Goal: Navigation & Orientation: Find specific page/section

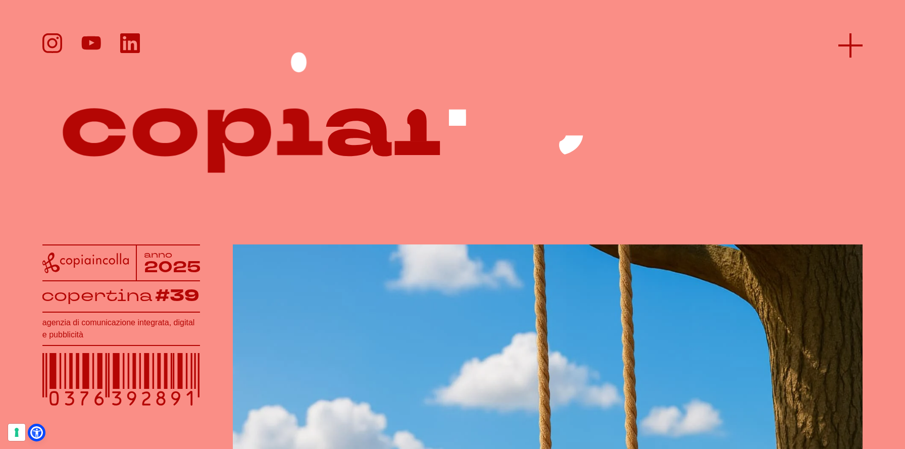
click at [859, 43] on icon at bounding box center [851, 45] width 24 height 24
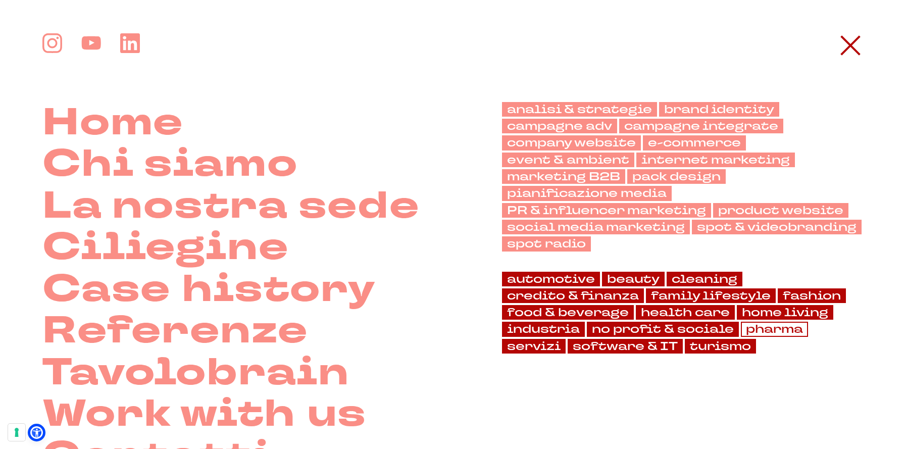
click at [784, 332] on link "pharma" at bounding box center [774, 329] width 67 height 15
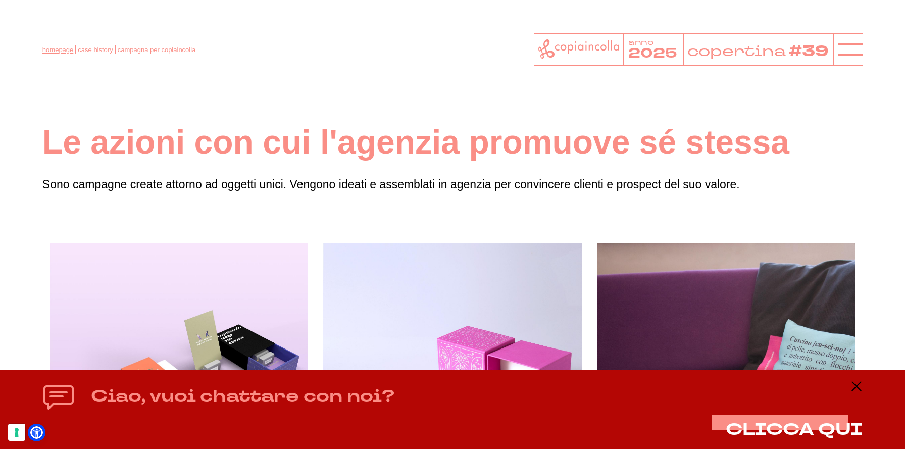
click at [64, 49] on link "homepage" at bounding box center [57, 50] width 31 height 8
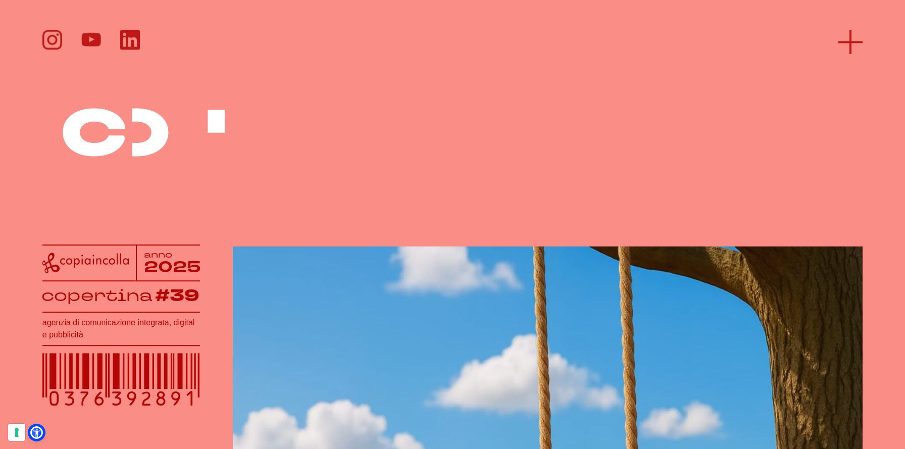
click at [850, 42] on icon at bounding box center [851, 42] width 24 height 24
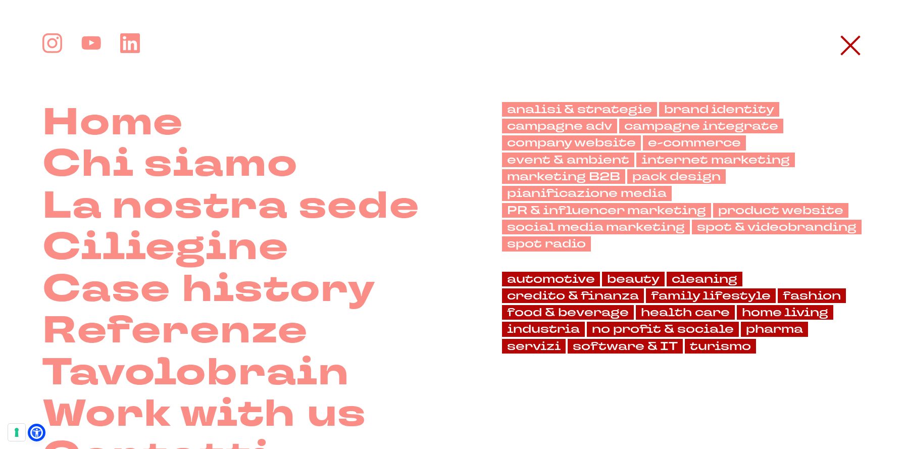
scroll to position [104, 0]
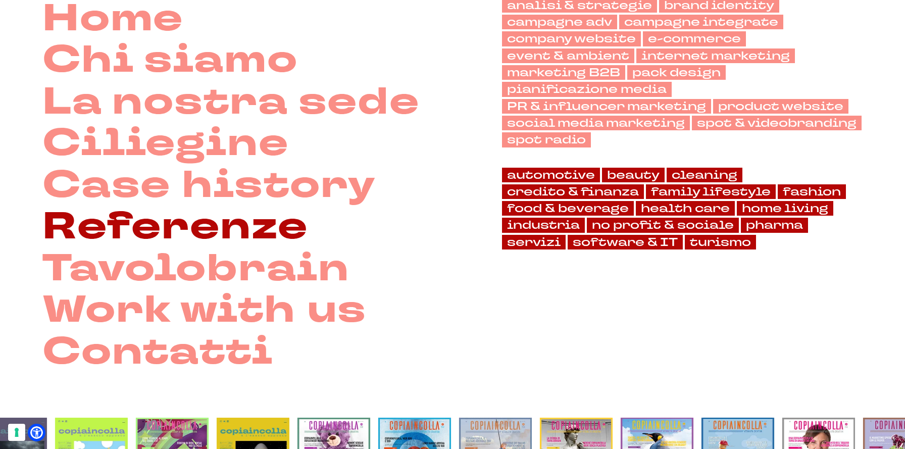
click at [242, 232] on link "Referenze" at bounding box center [175, 227] width 266 height 42
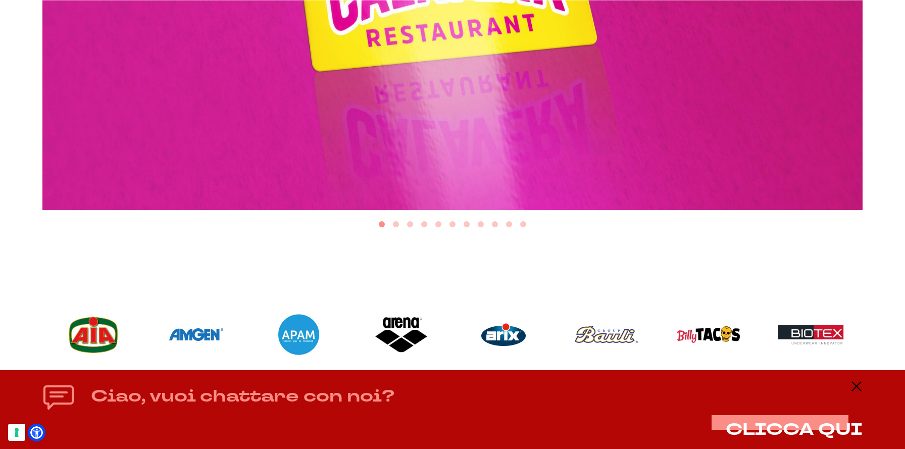
scroll to position [578, 0]
